Goal: Browse casually

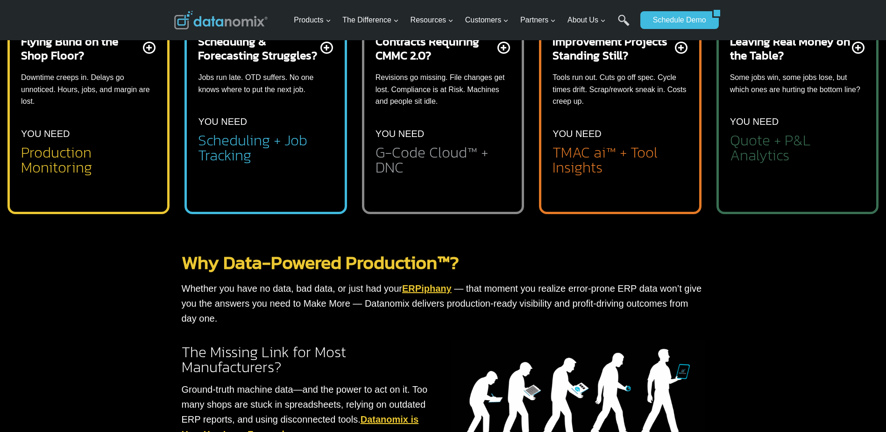
scroll to position [280, 0]
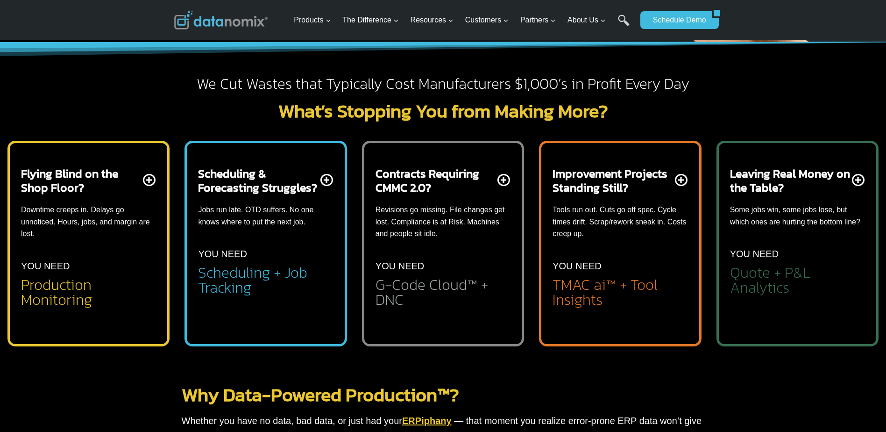
click at [507, 182] on div "Contracts Requiring CMMC 2.0? Revisions go missing. File changes get lost. Comp…" at bounding box center [443, 236] width 135 height 141
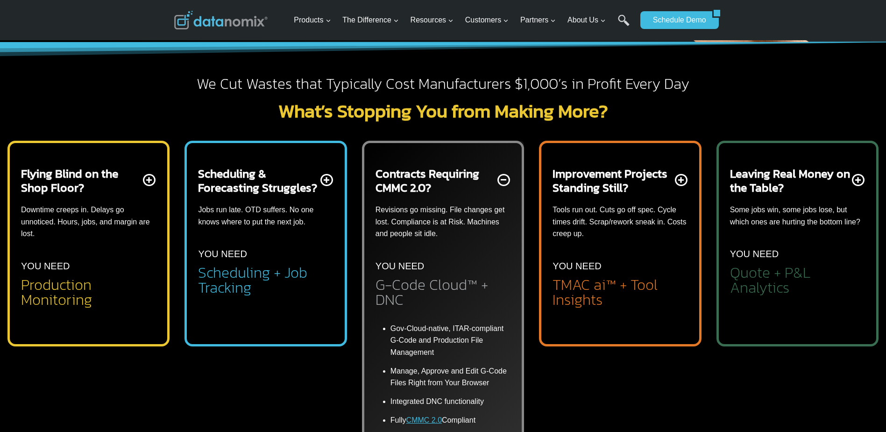
click at [507, 182] on div "Contracts Requiring CMMC 2.0? Revisions go missing. File changes get lost. Comp…" at bounding box center [443, 236] width 135 height 141
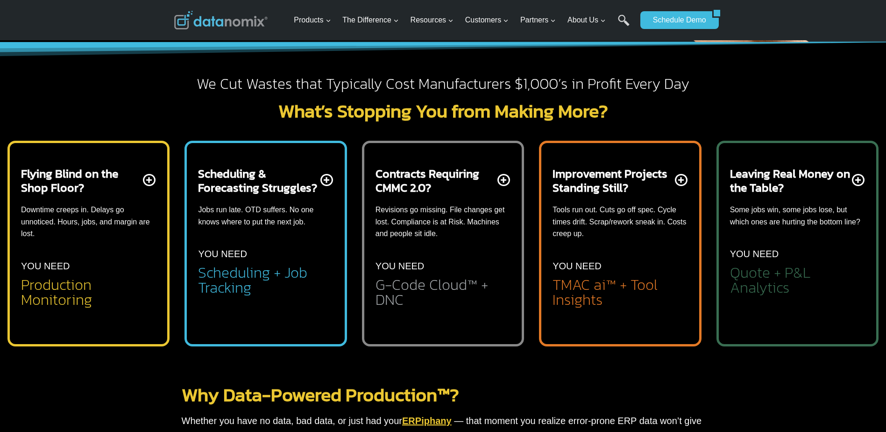
click at [685, 181] on div "Improvement Projects Standing Still? Tools run out. Cuts go off spec. Cycle tim…" at bounding box center [620, 236] width 135 height 141
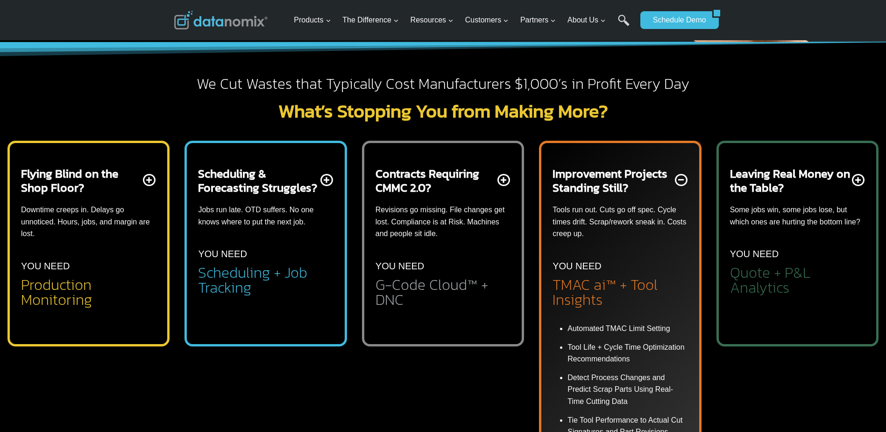
click at [683, 181] on div "Improvement Projects Standing Still? Tools run out. Cuts go off spec. Cycle tim…" at bounding box center [620, 236] width 135 height 141
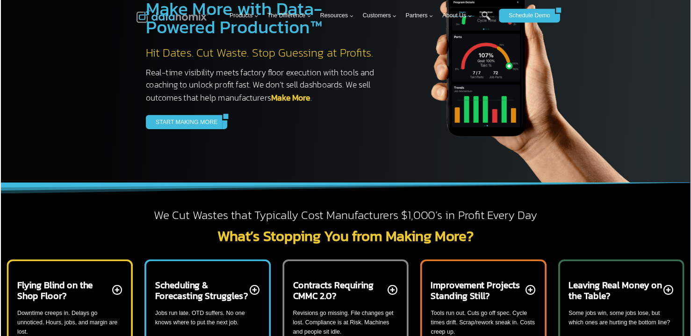
scroll to position [0, 0]
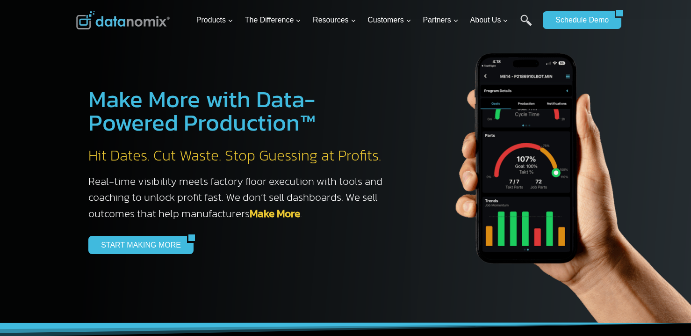
click at [116, 20] on img at bounding box center [122, 20] width 93 height 19
click at [673, 60] on img at bounding box center [574, 171] width 327 height 304
